Goal: Task Accomplishment & Management: Use online tool/utility

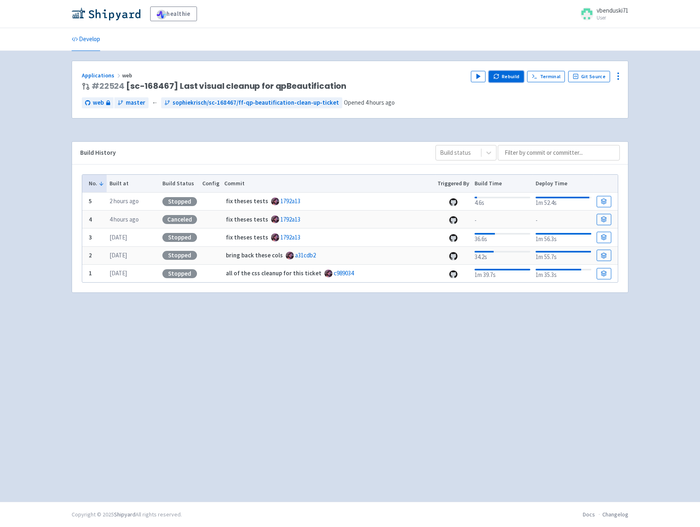
click at [510, 76] on button "Rebuild" at bounding box center [506, 76] width 35 height 11
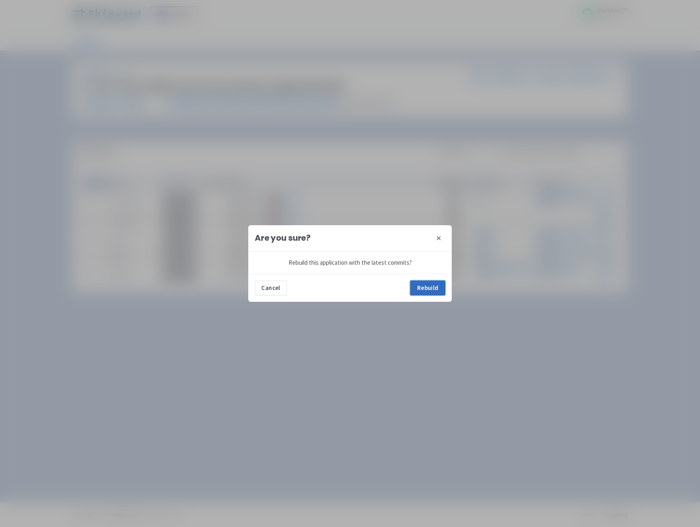
click at [432, 288] on button "Rebuild" at bounding box center [427, 288] width 35 height 15
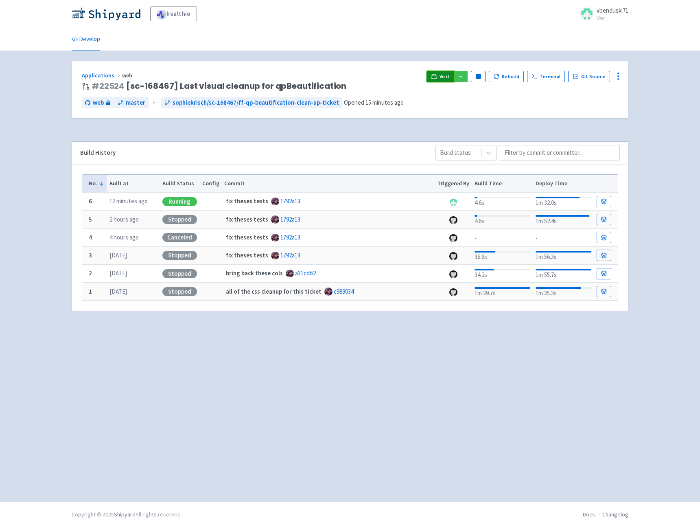
click at [437, 76] on icon at bounding box center [434, 76] width 6 height 4
